Goal: Task Accomplishment & Management: Use online tool/utility

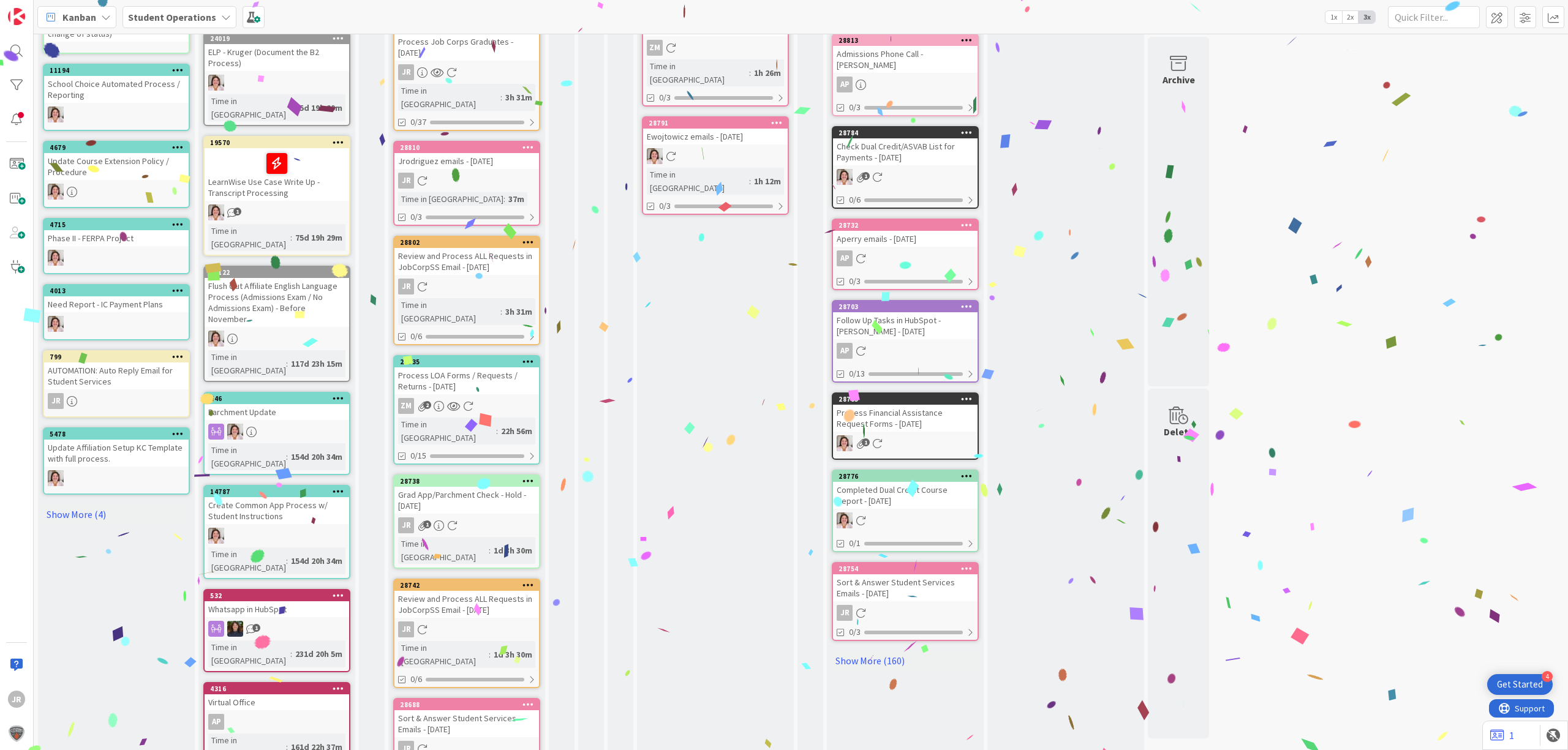
scroll to position [309, 0]
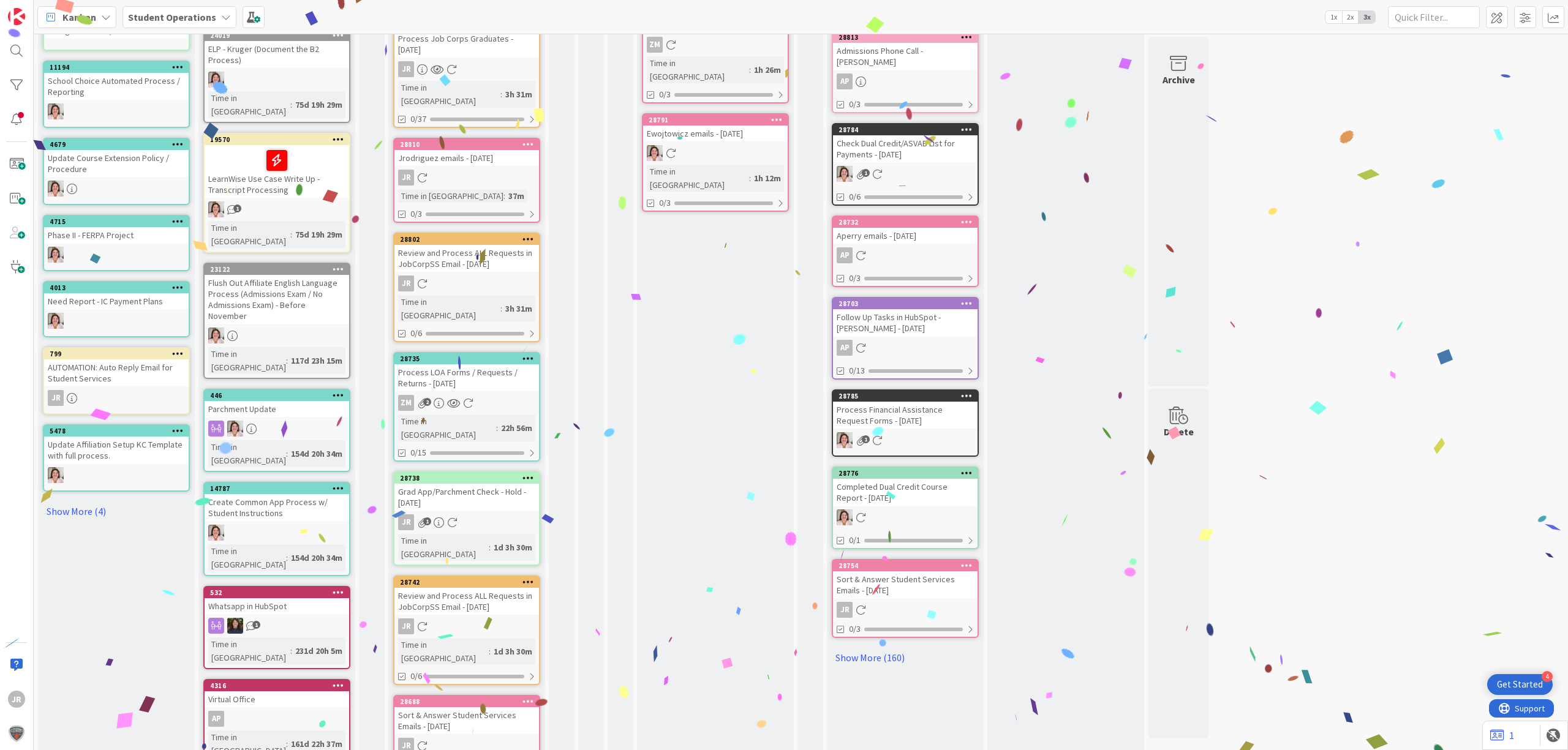
click at [525, 697] on icon at bounding box center [528, 701] width 12 height 9
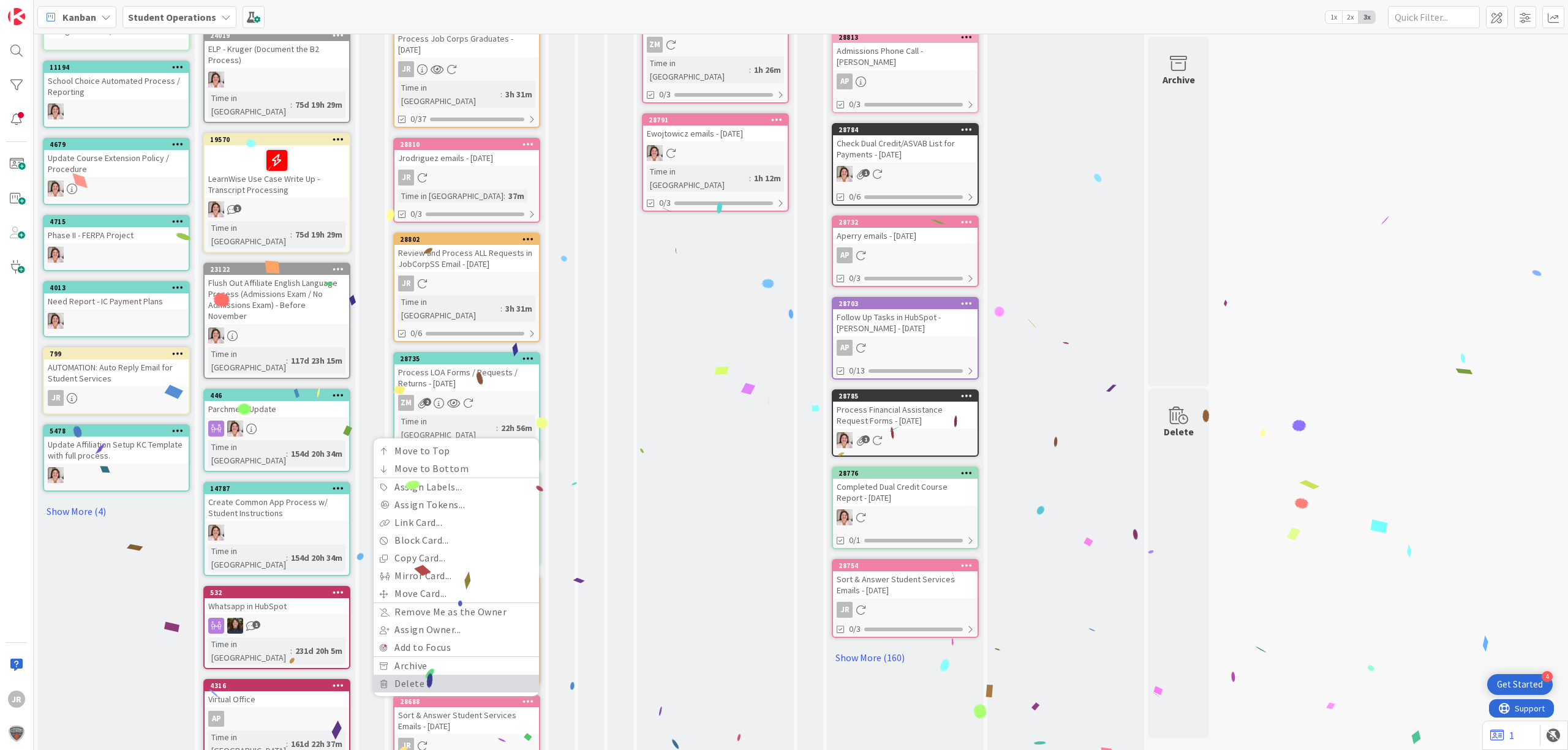
click at [474, 675] on link "Delete" at bounding box center [456, 683] width 166 height 18
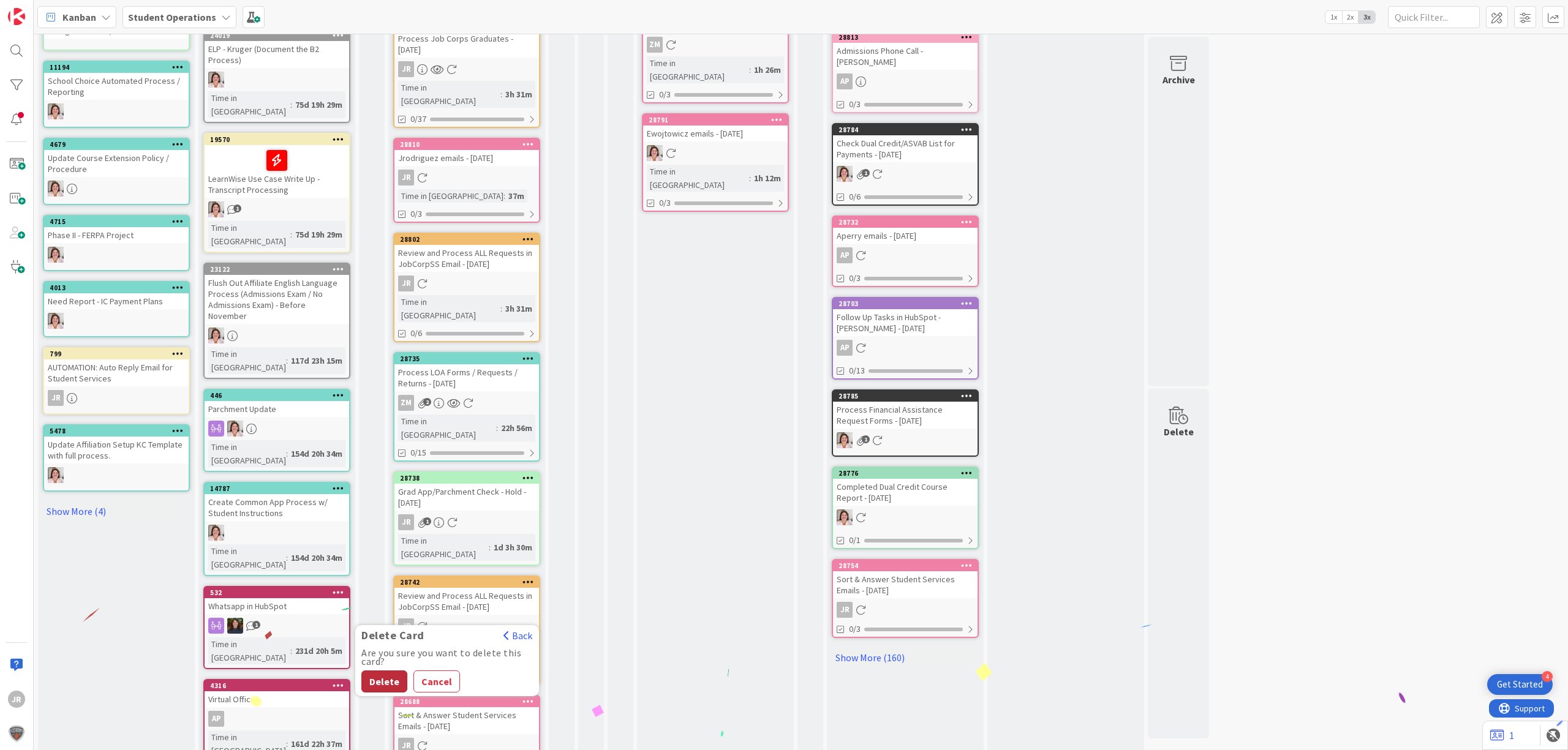
click at [391, 670] on button "Delete" at bounding box center [385, 681] width 46 height 22
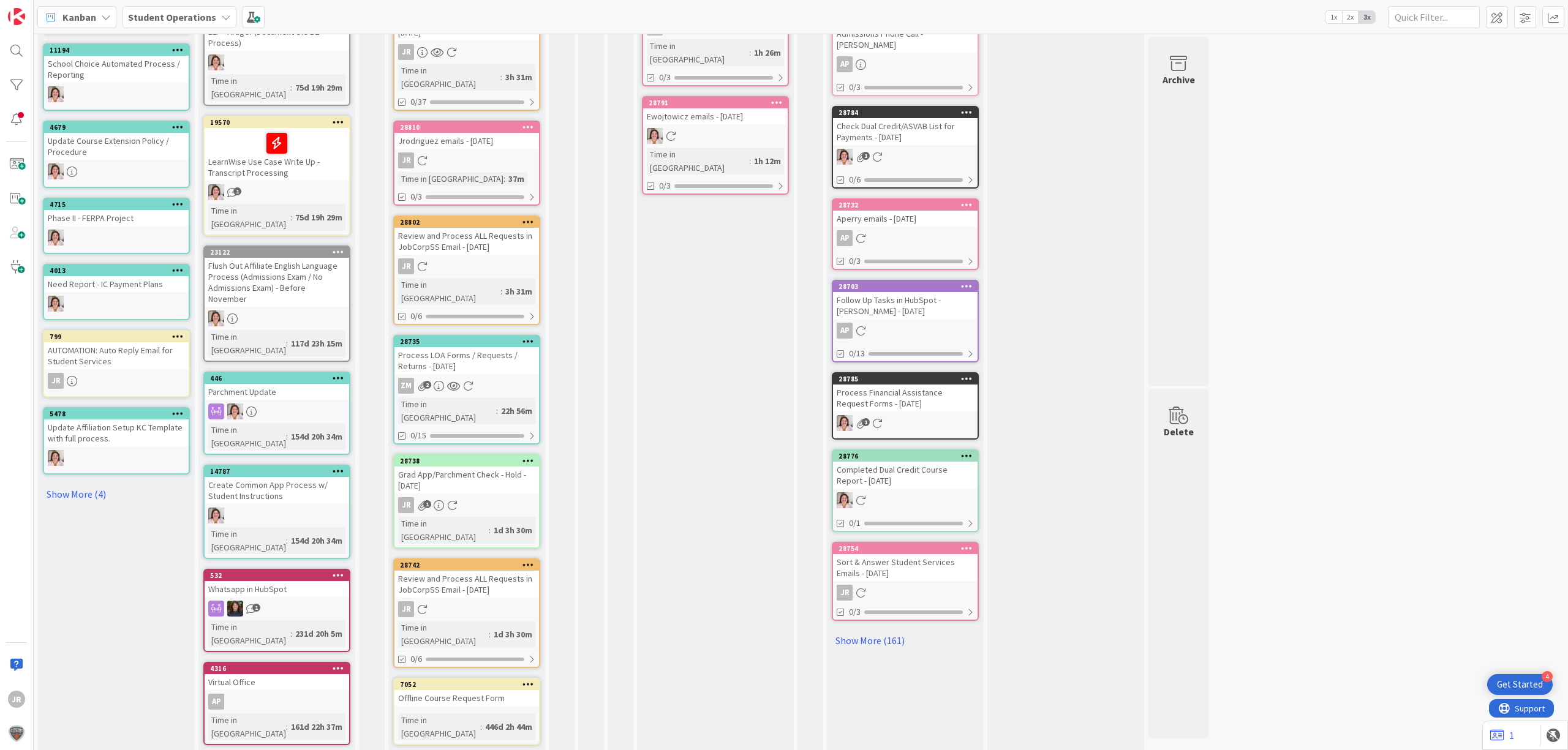
scroll to position [306, 0]
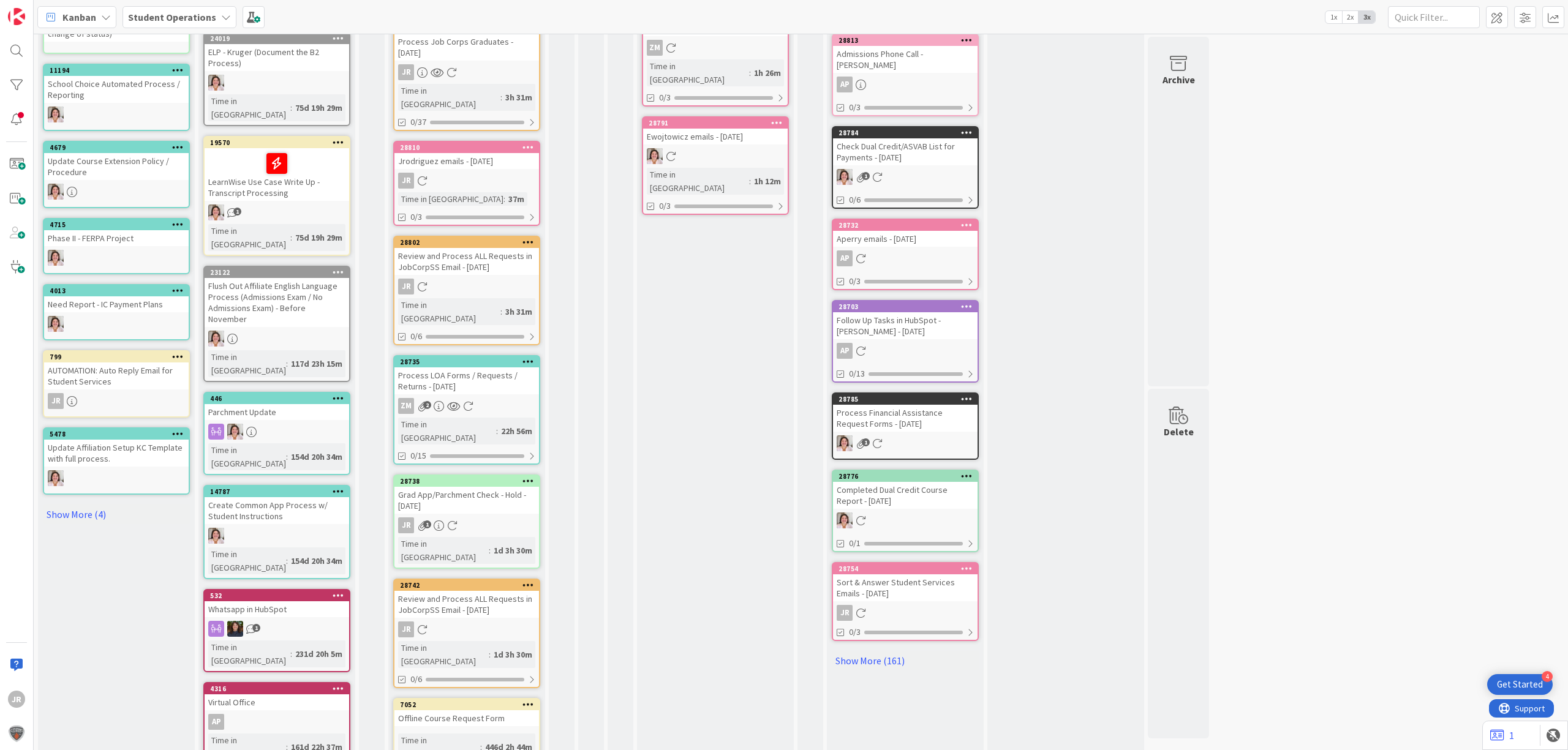
click at [529, 580] on icon at bounding box center [528, 585] width 12 height 9
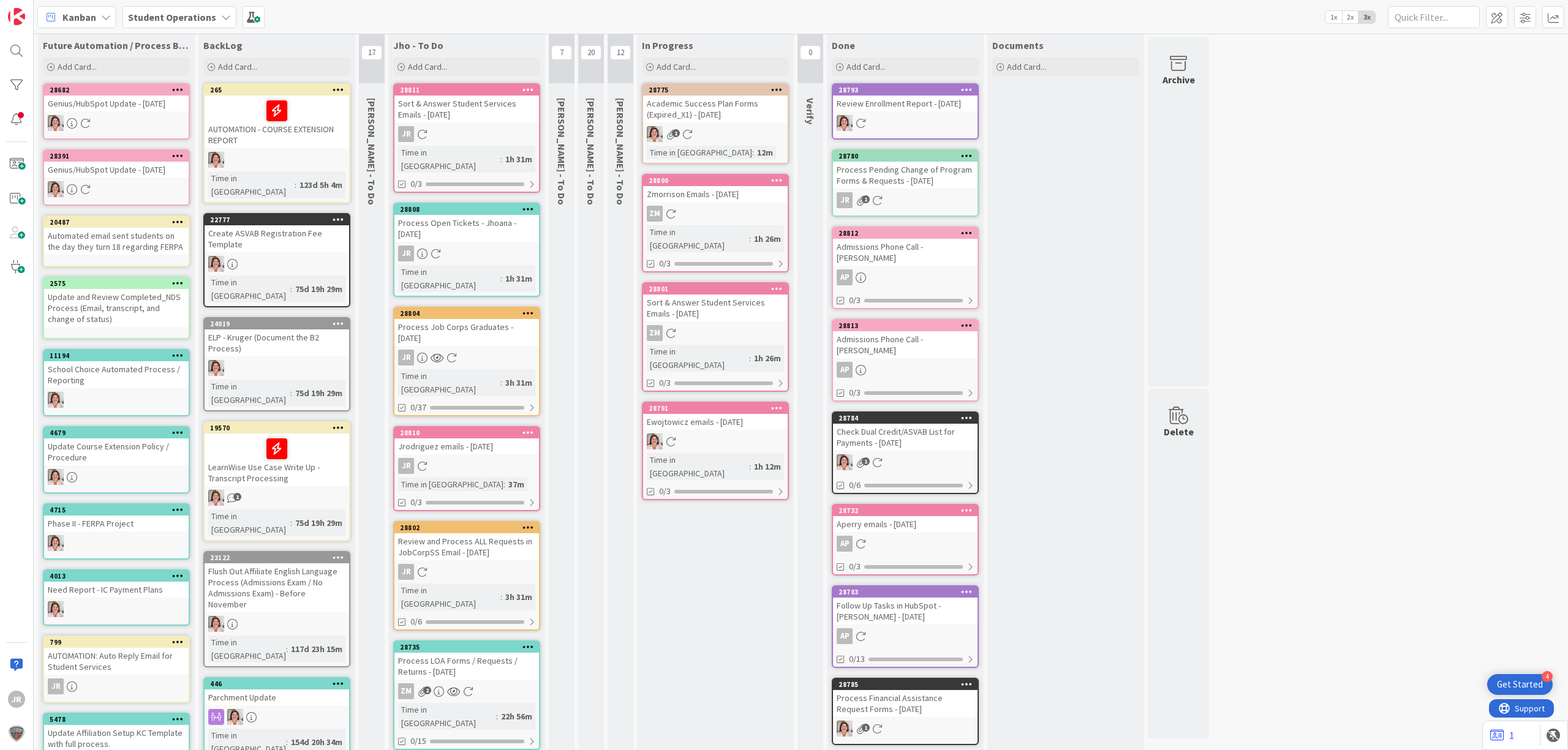
scroll to position [0, 0]
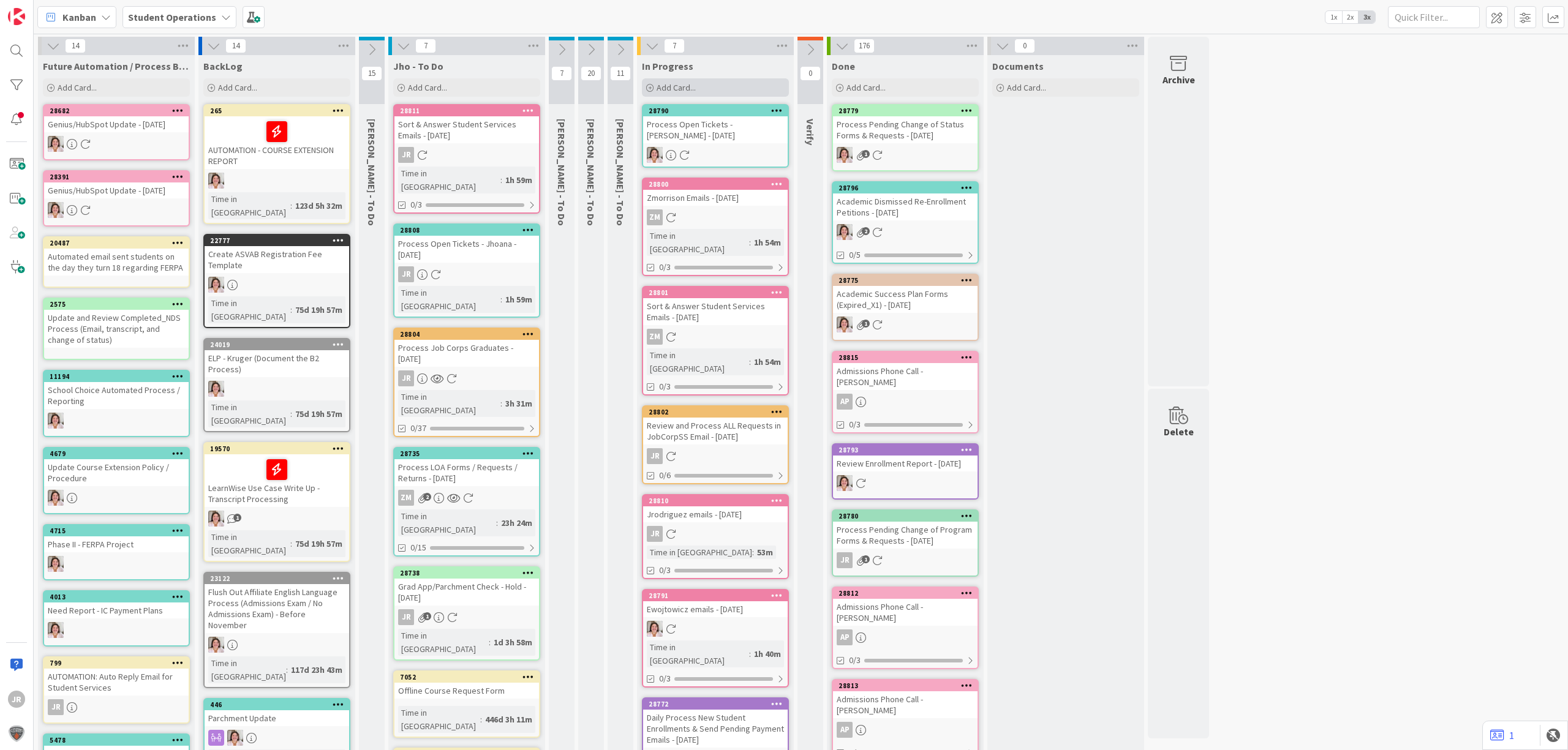
click at [691, 87] on span "Add Card..." at bounding box center [676, 88] width 39 height 11
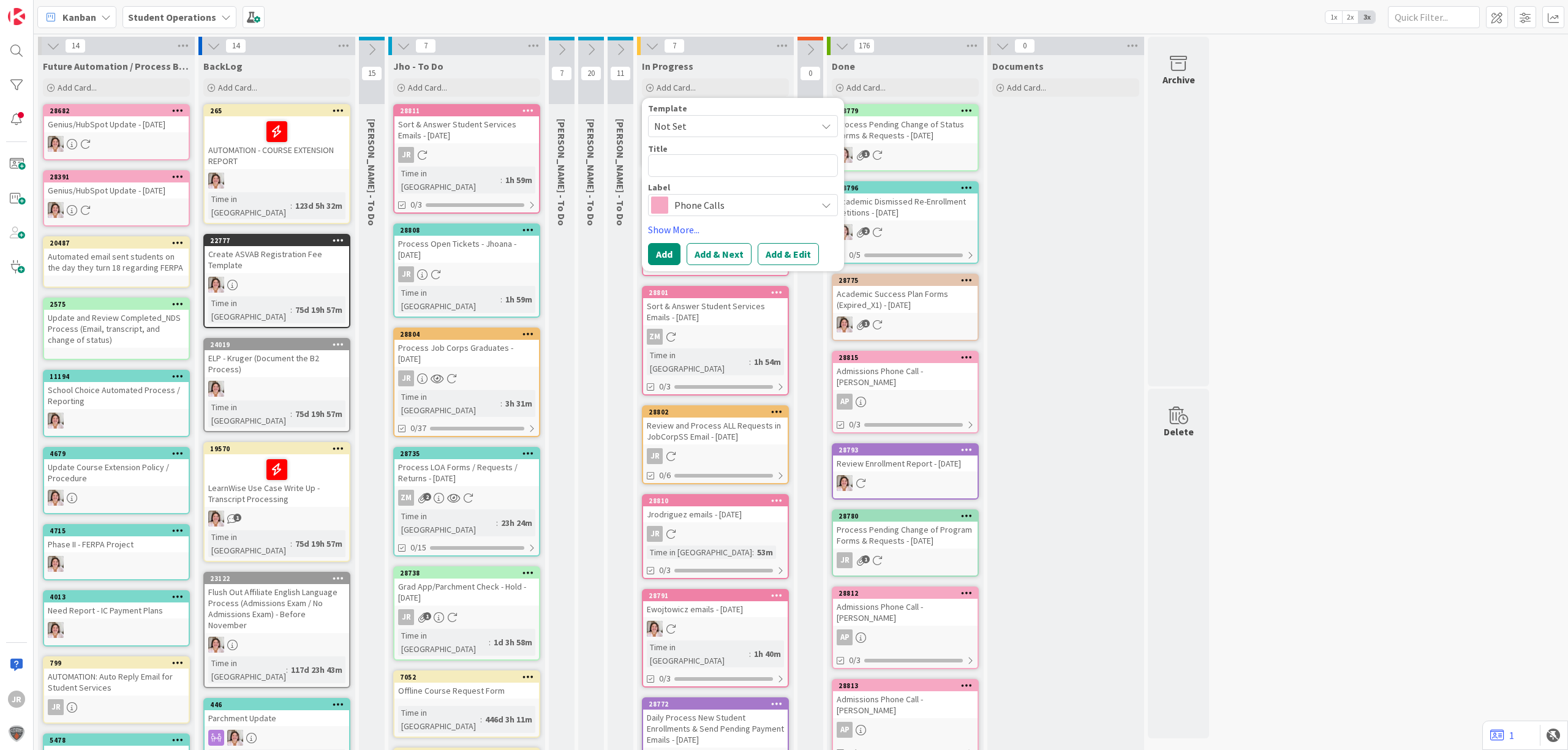
click at [712, 127] on span "Not Set" at bounding box center [730, 126] width 153 height 16
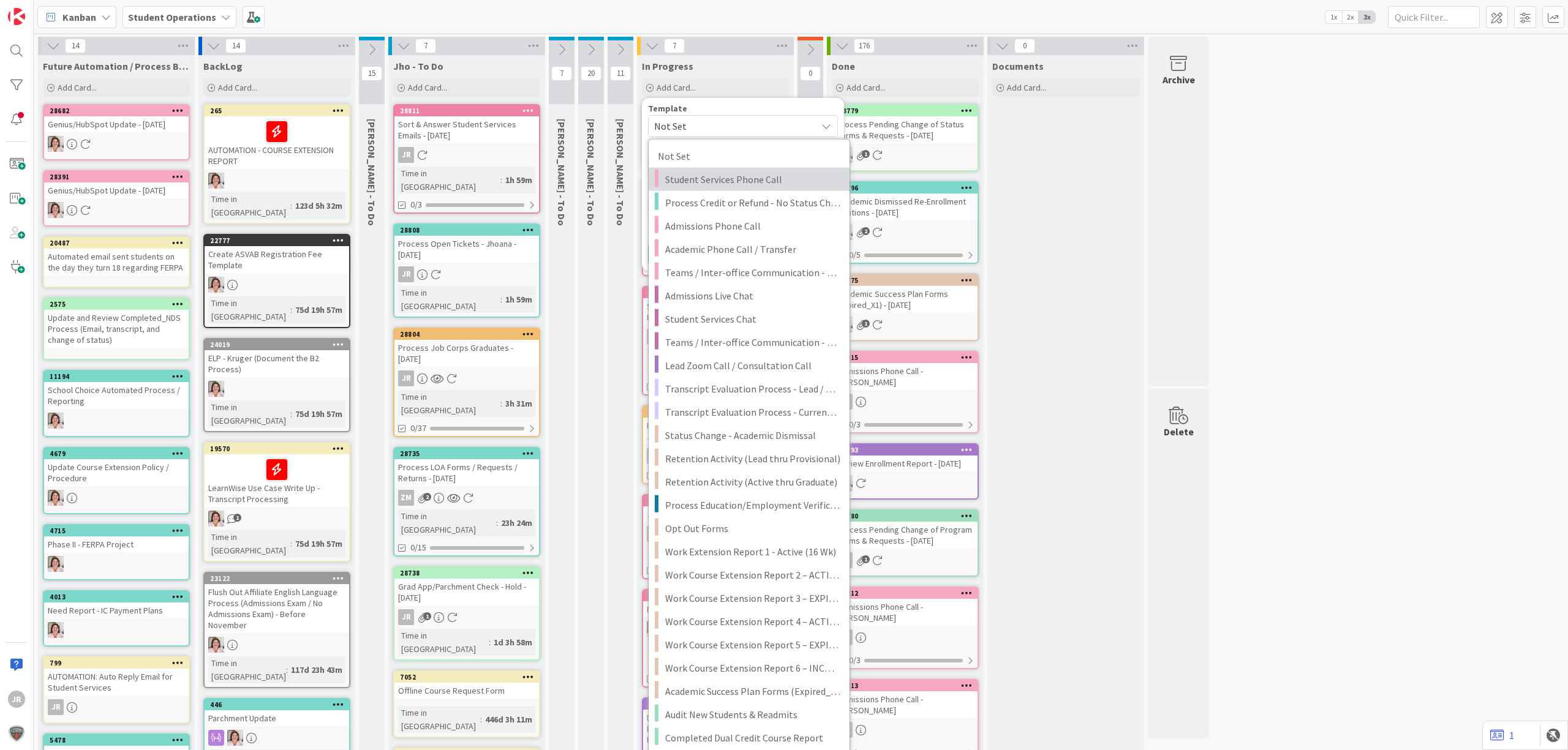
click at [726, 177] on span "Student Services Phone Call" at bounding box center [753, 180] width 175 height 16
type textarea "x"
type textarea "Student Services Phone Call"
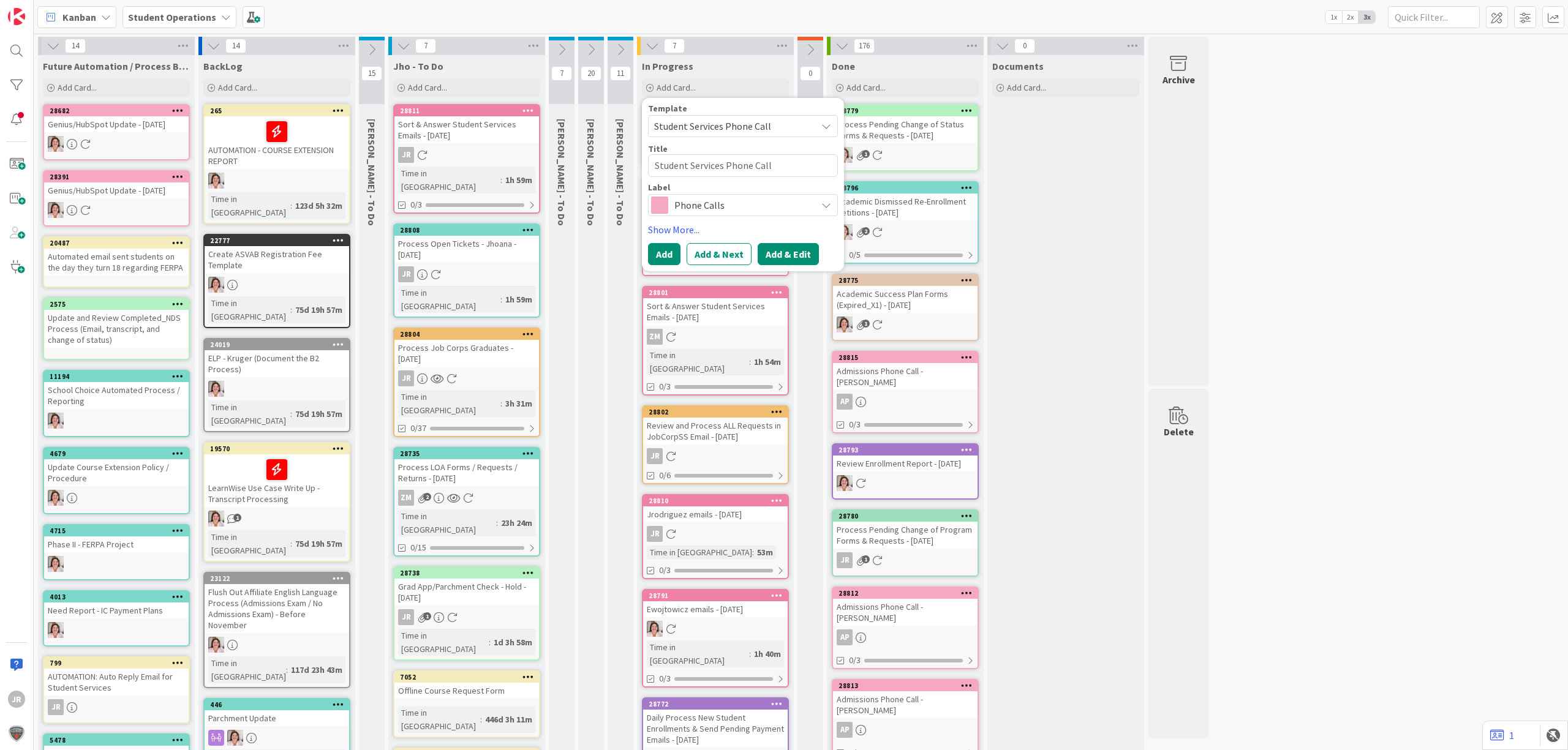
click at [775, 248] on button "Add & Edit" at bounding box center [788, 254] width 61 height 22
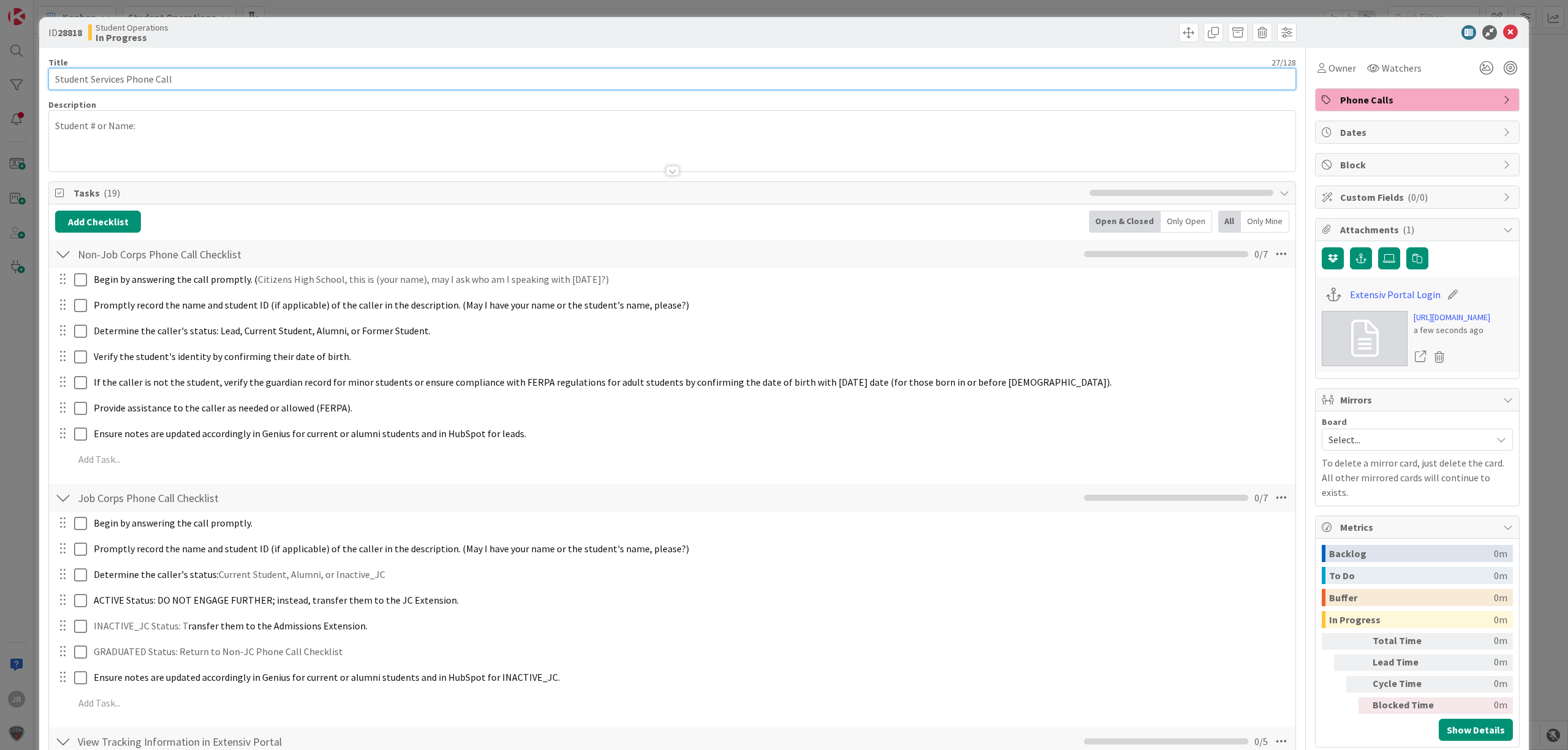
click at [388, 87] on input "Student Services Phone Call" at bounding box center [672, 78] width 1248 height 22
click at [228, 80] on input "Student Services Phone Call" at bounding box center [672, 78] width 1248 height 22
type input "Student Services Phone Call - Patricia Woodrow"
click at [1328, 66] on span "Owner" at bounding box center [1342, 68] width 27 height 15
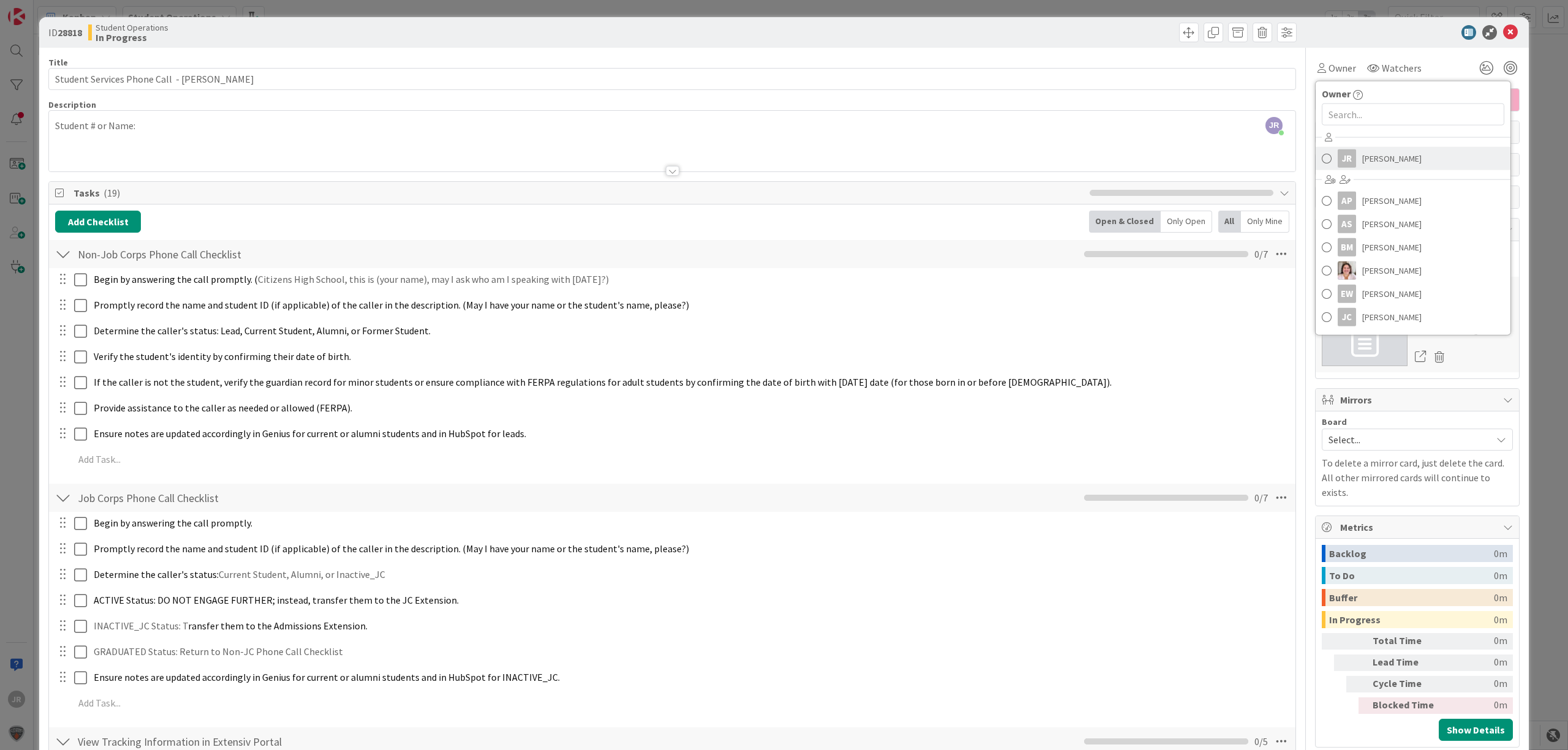
click at [1346, 157] on link "JR Jhoana Rodriguez" at bounding box center [1412, 158] width 195 height 23
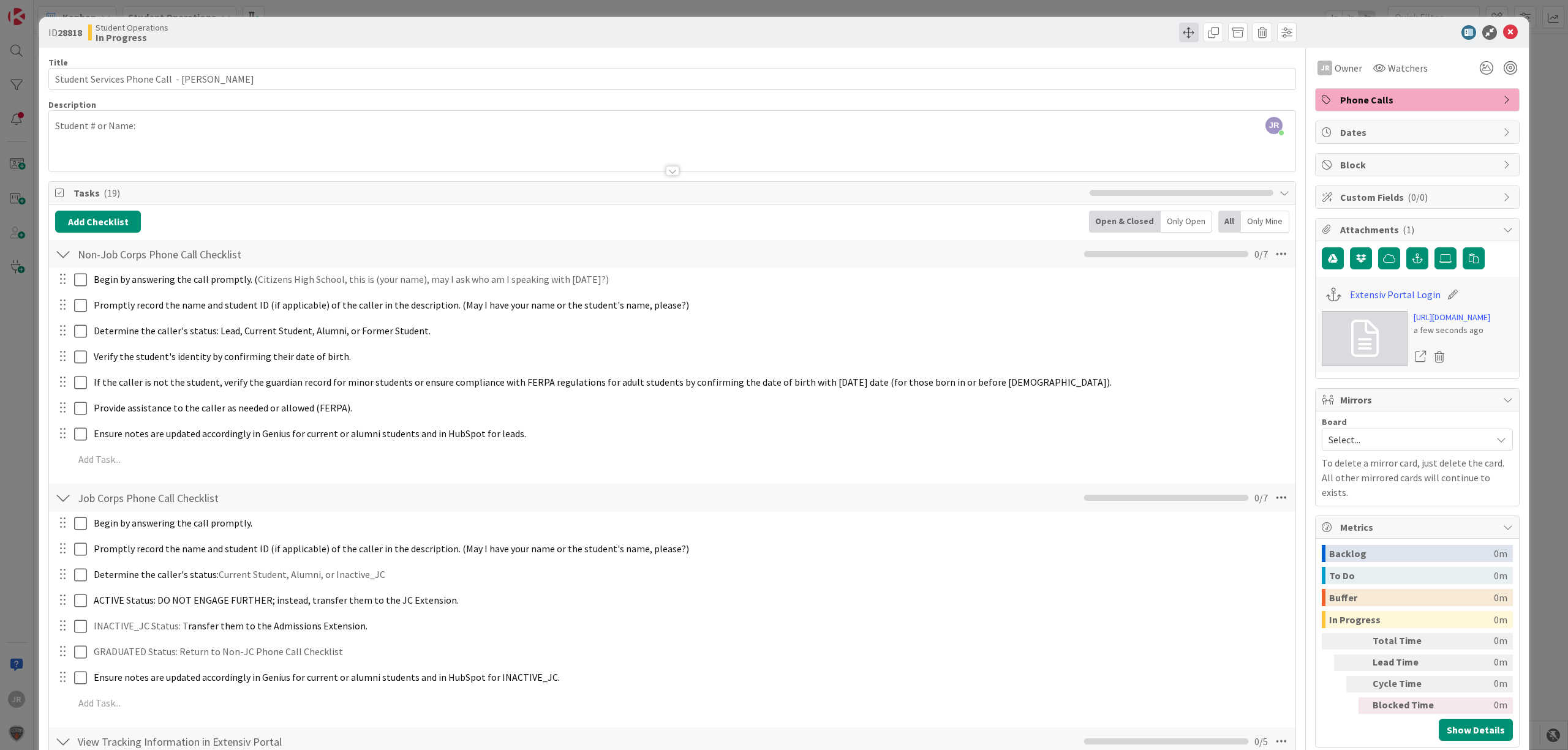
click at [1179, 35] on span at bounding box center [1188, 32] width 19 height 19
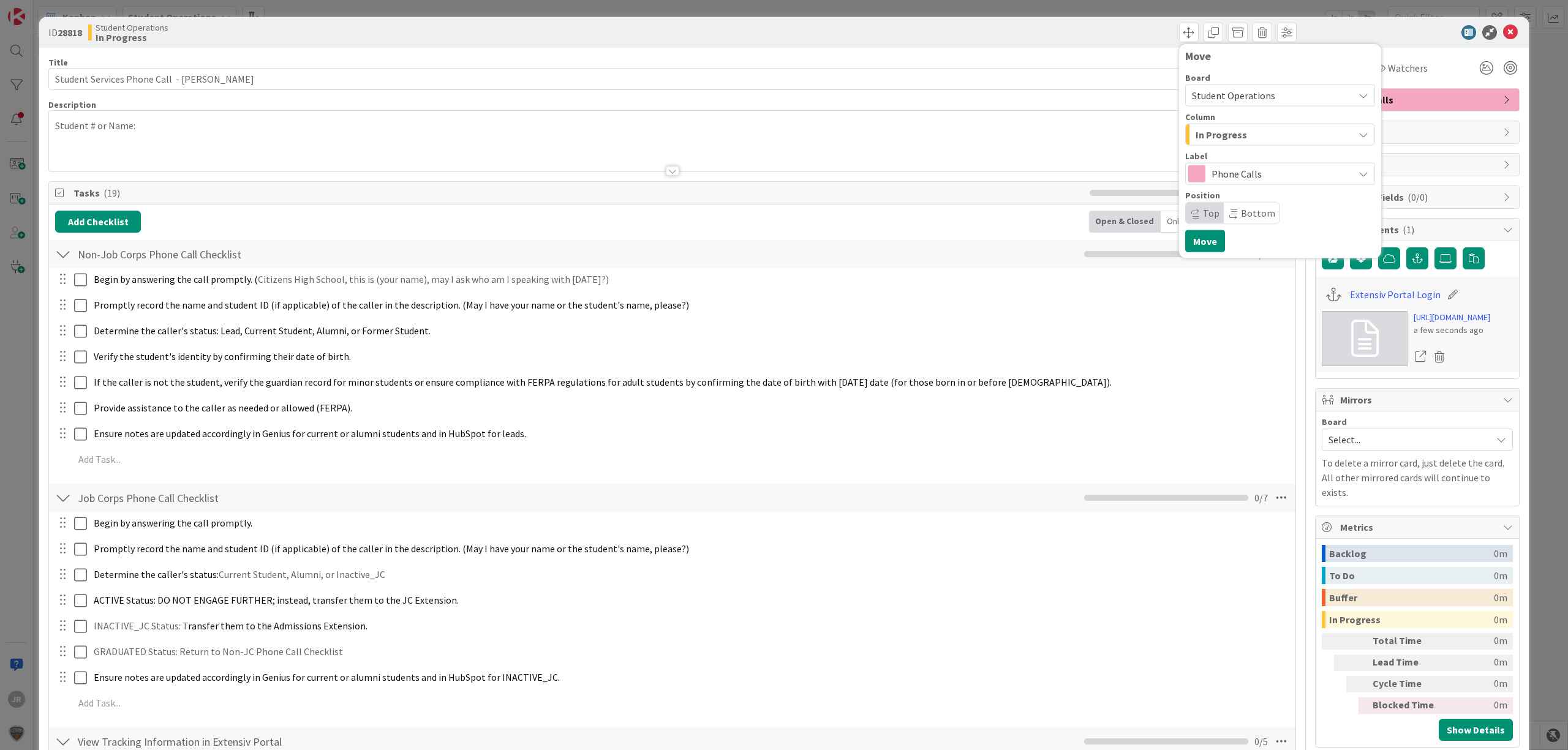
click at [1195, 131] on span "In Progress" at bounding box center [1221, 135] width 52 height 16
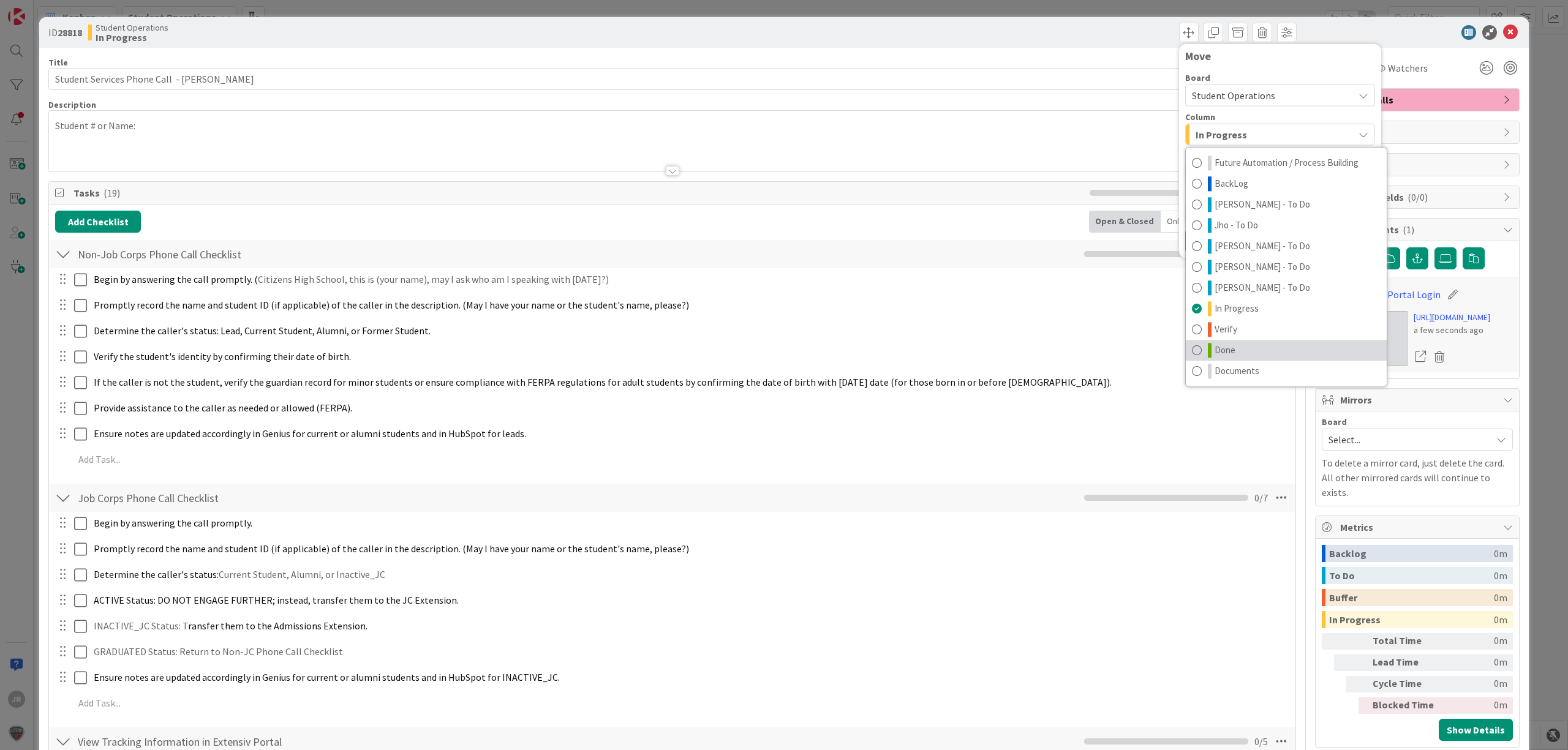
click at [1216, 348] on span "Done" at bounding box center [1225, 350] width 21 height 15
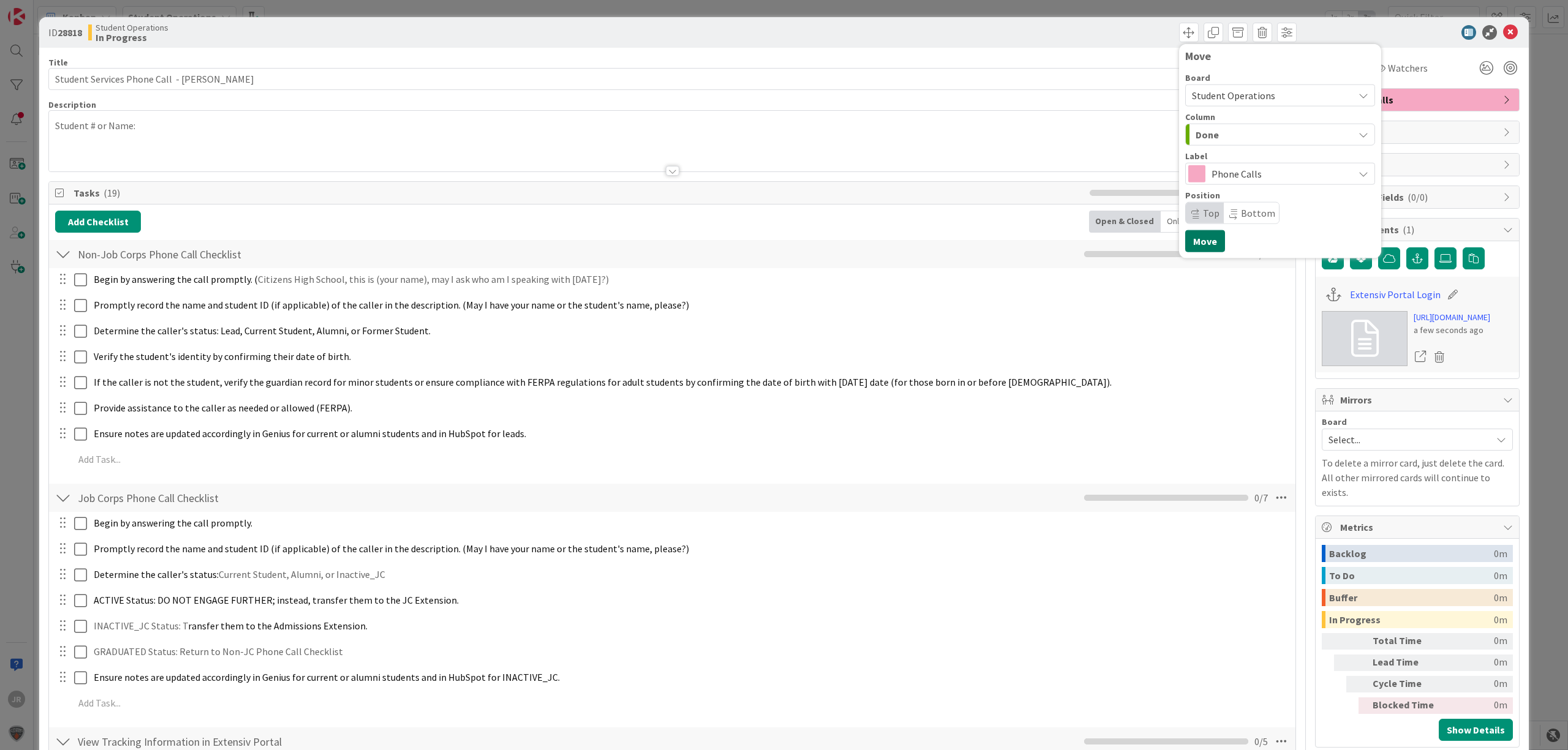
click at [1193, 245] on button "Move" at bounding box center [1205, 241] width 40 height 22
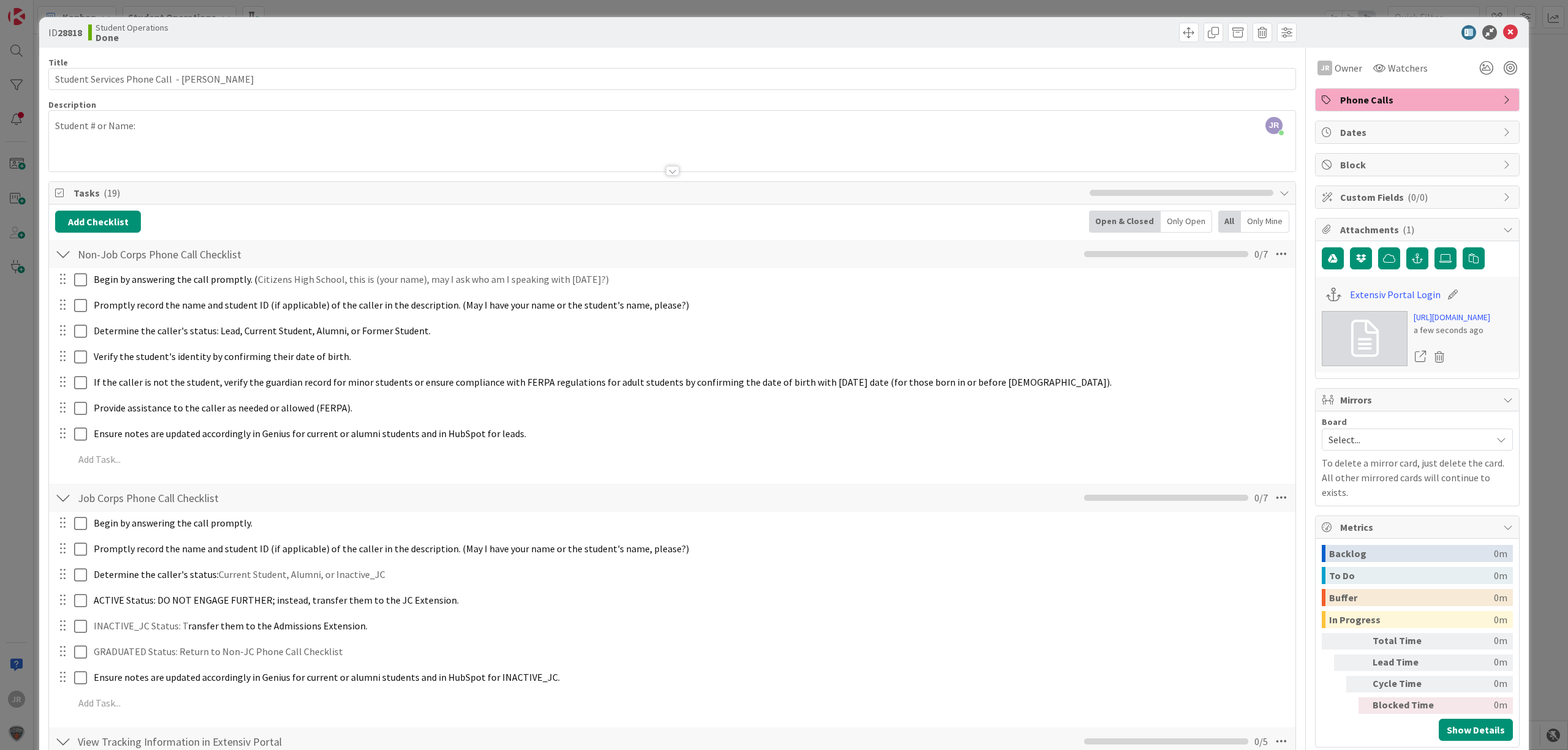
click at [576, 14] on div "ID 28818 Student Operations Done Move Move Title 47 / 128 Student Services Phon…" at bounding box center [784, 375] width 1568 height 750
